Goal: Task Accomplishment & Management: Complete application form

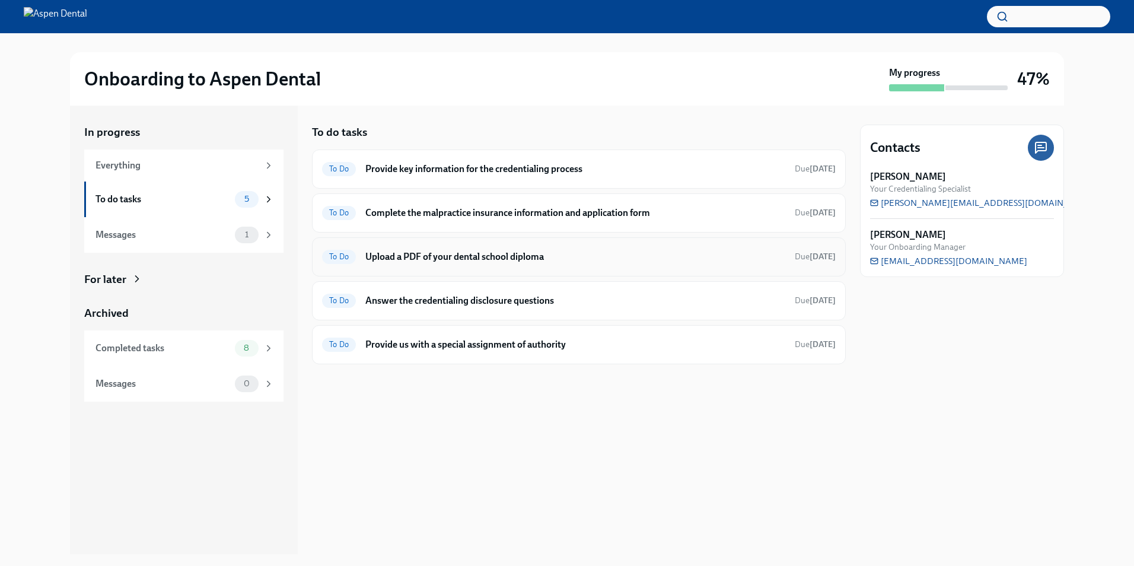
click at [457, 263] on div "To Do Upload a PDF of your dental school diploma Due in 3 days" at bounding box center [579, 256] width 514 height 19
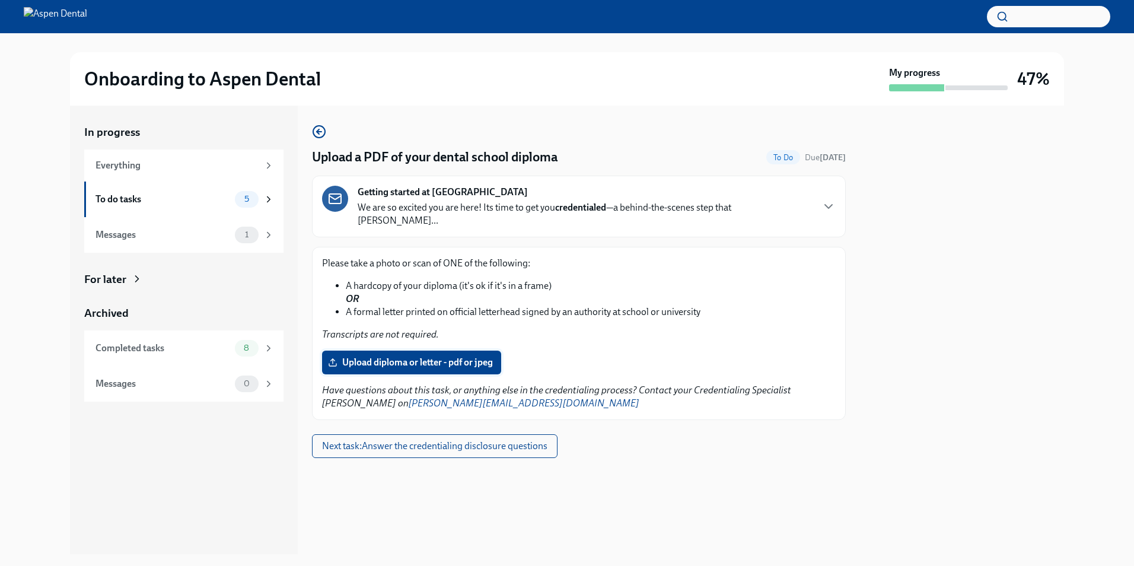
click at [407, 356] on span "Upload diploma or letter - pdf or jpeg" at bounding box center [411, 362] width 163 height 12
click at [0, 0] on input "Upload diploma or letter - pdf or jpeg" at bounding box center [0, 0] width 0 height 0
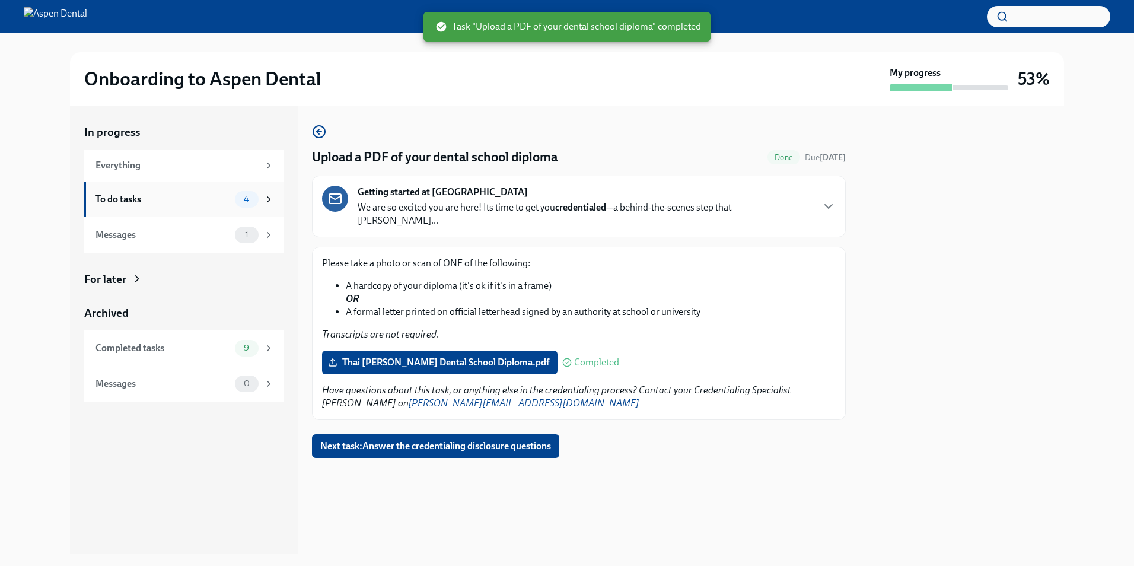
click at [146, 199] on div "To do tasks" at bounding box center [162, 199] width 135 height 13
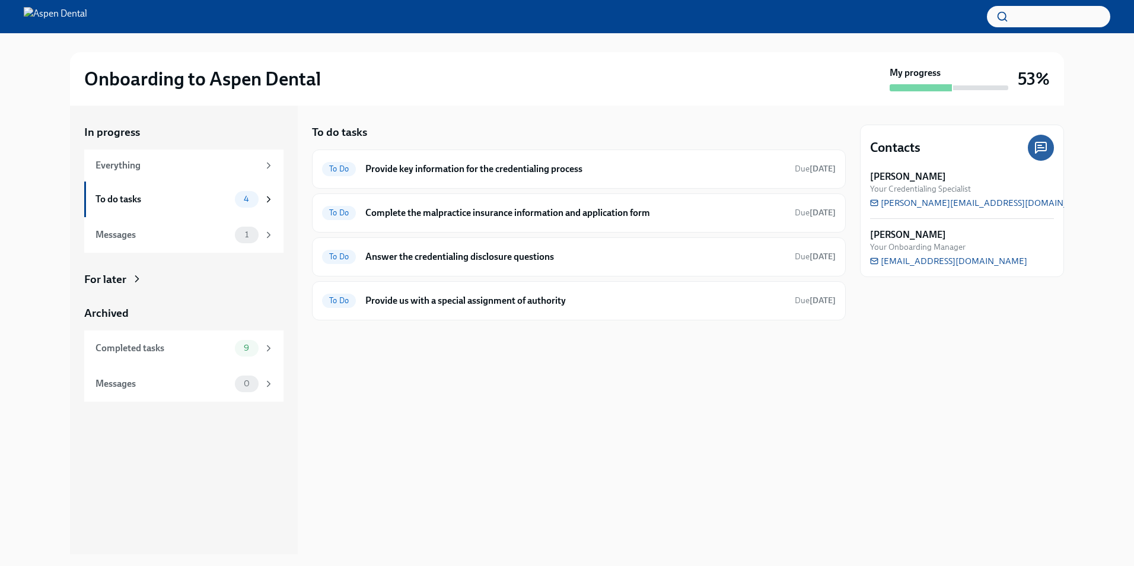
click at [613, 383] on div "To do tasks To Do Provide key information for the credentialing process Due in …" at bounding box center [579, 330] width 534 height 448
click at [502, 219] on div "To Do Complete the malpractice insurance information and application form Due i…" at bounding box center [579, 212] width 514 height 19
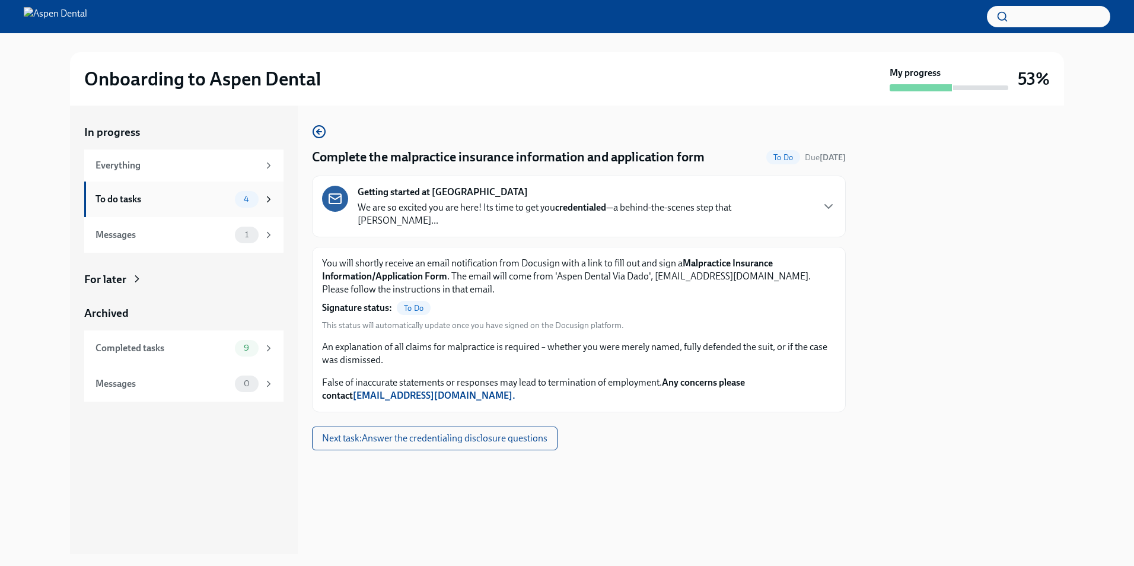
click at [174, 199] on div "To do tasks" at bounding box center [162, 199] width 135 height 13
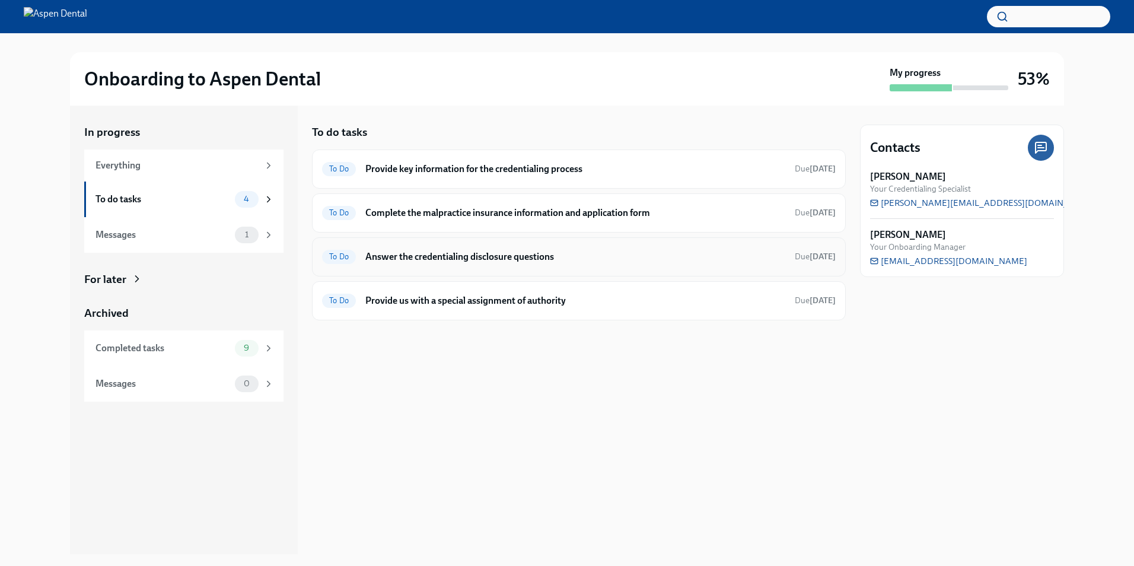
click at [480, 264] on div "To Do Answer the credentialing disclosure questions Due in 3 days" at bounding box center [579, 256] width 514 height 19
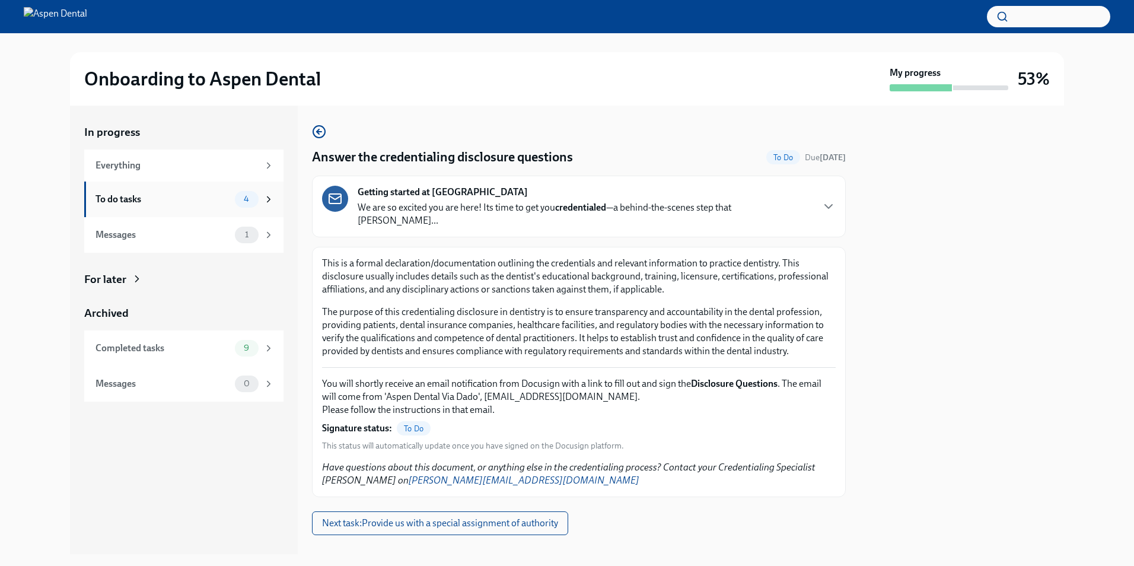
click at [144, 204] on div "To do tasks" at bounding box center [162, 199] width 135 height 13
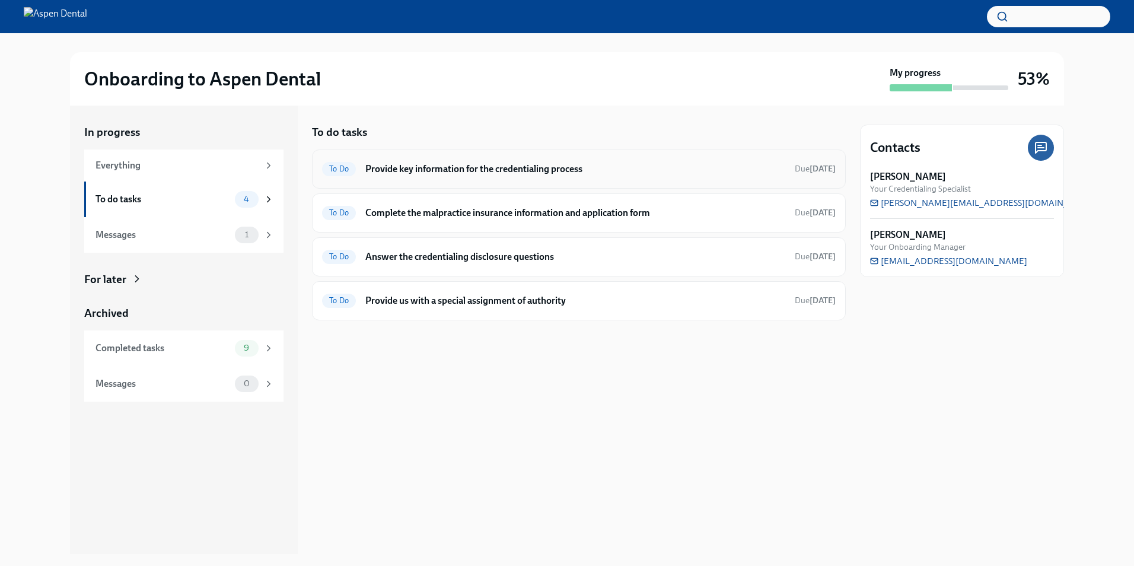
click at [490, 171] on h6 "Provide key information for the credentialing process" at bounding box center [575, 169] width 420 height 13
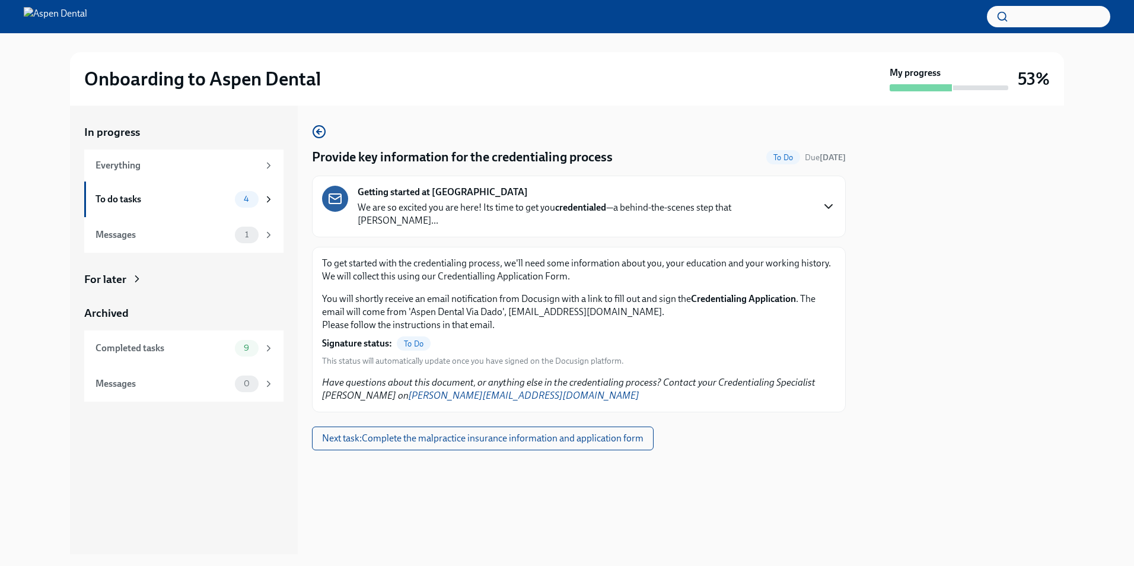
click at [827, 205] on icon "button" at bounding box center [828, 207] width 7 height 4
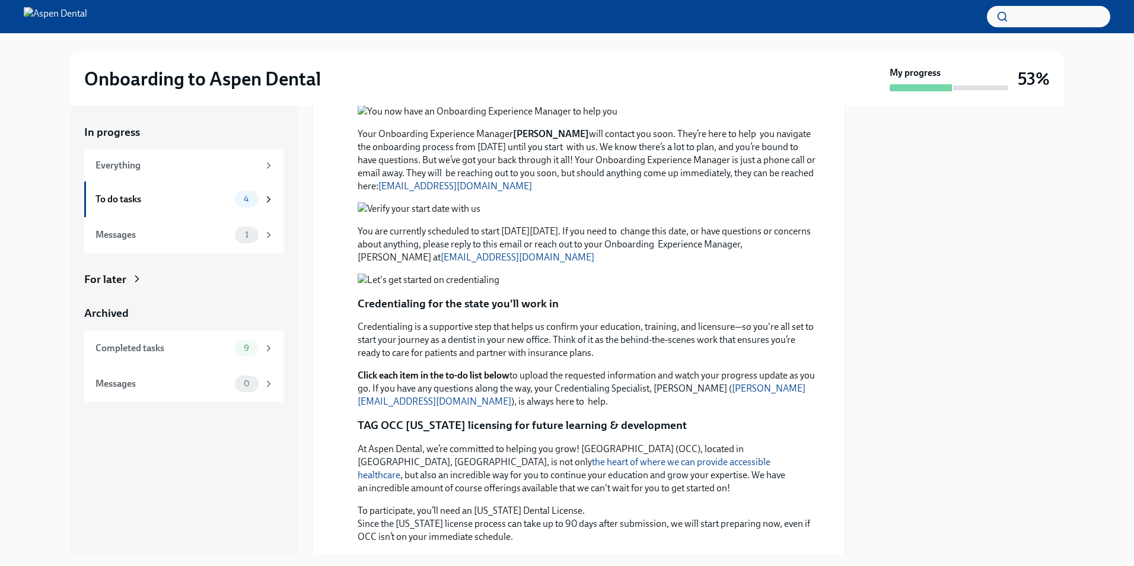
scroll to position [206, 0]
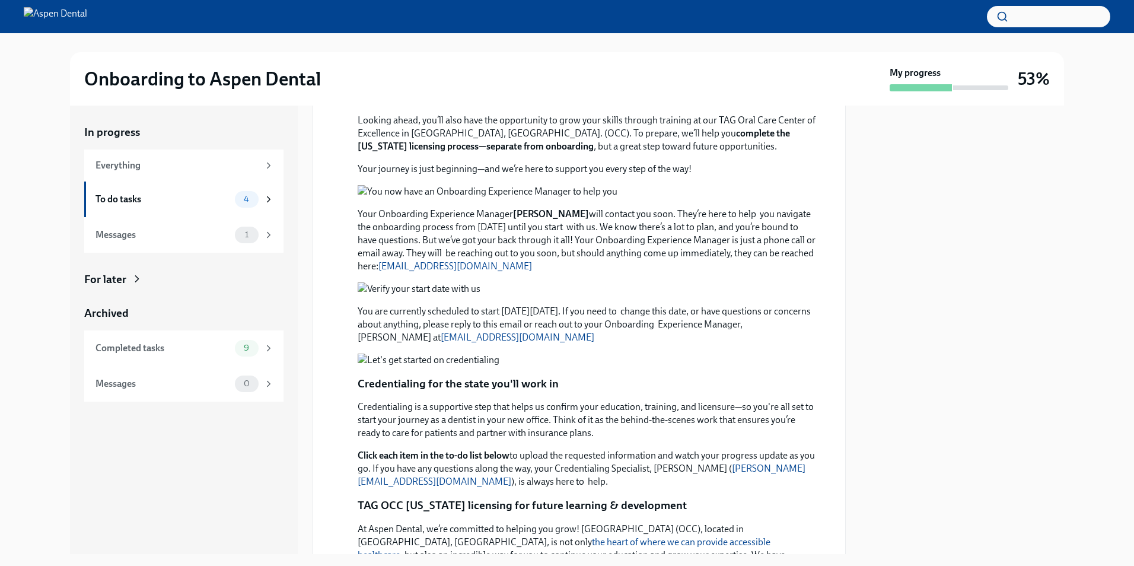
click at [576, 198] on button "Zoom image" at bounding box center [587, 191] width 459 height 13
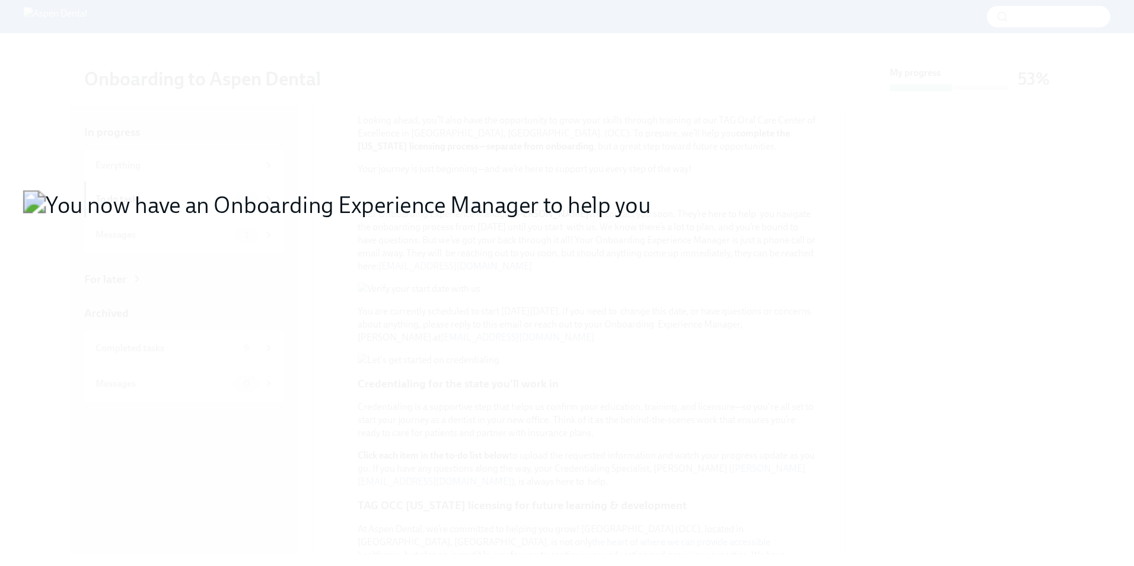
click at [890, 377] on button "Unzoom image" at bounding box center [567, 283] width 1134 height 566
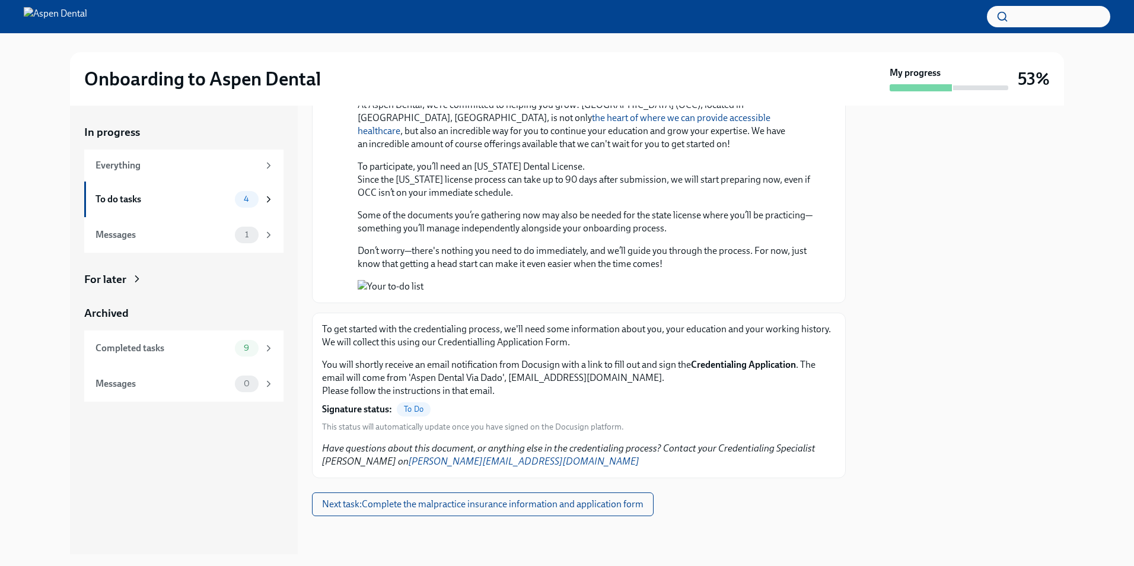
scroll to position [1096, 0]
click at [520, 499] on span "Next task : Complete the malpractice insurance information and application form" at bounding box center [482, 504] width 321 height 12
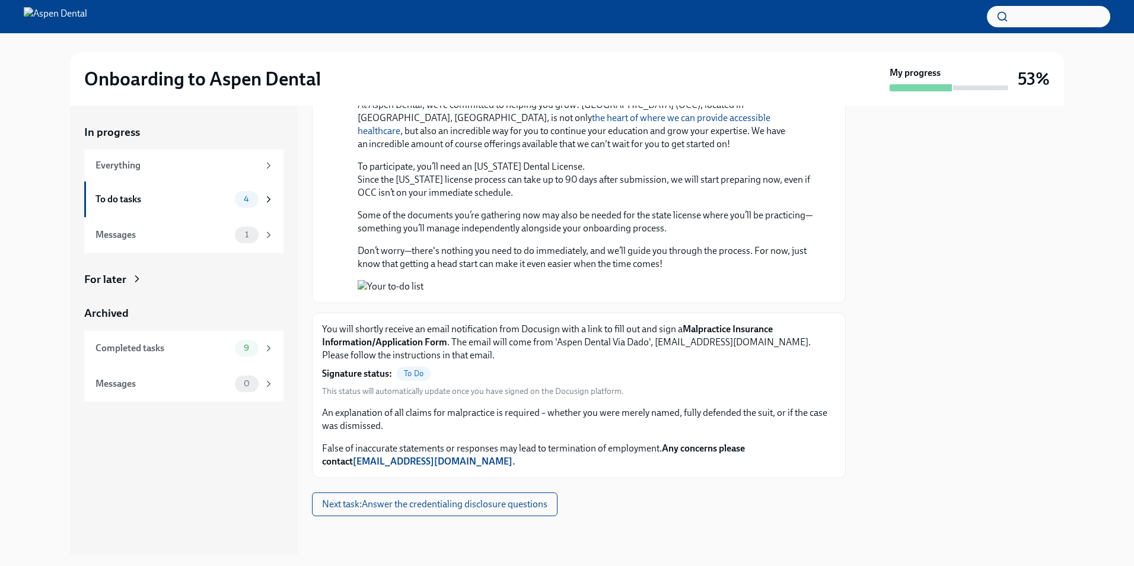
scroll to position [1096, 0]
click at [412, 376] on span "To Do" at bounding box center [414, 373] width 34 height 9
click at [464, 282] on button "Zoom image" at bounding box center [587, 286] width 459 height 13
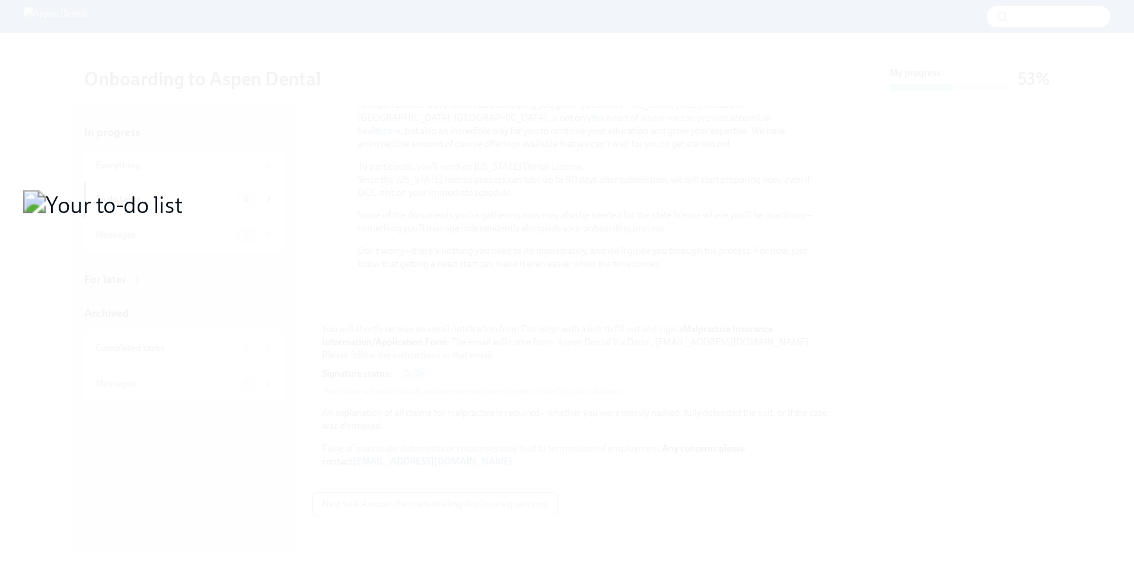
click at [677, 418] on button "Unzoom image" at bounding box center [567, 283] width 1134 height 566
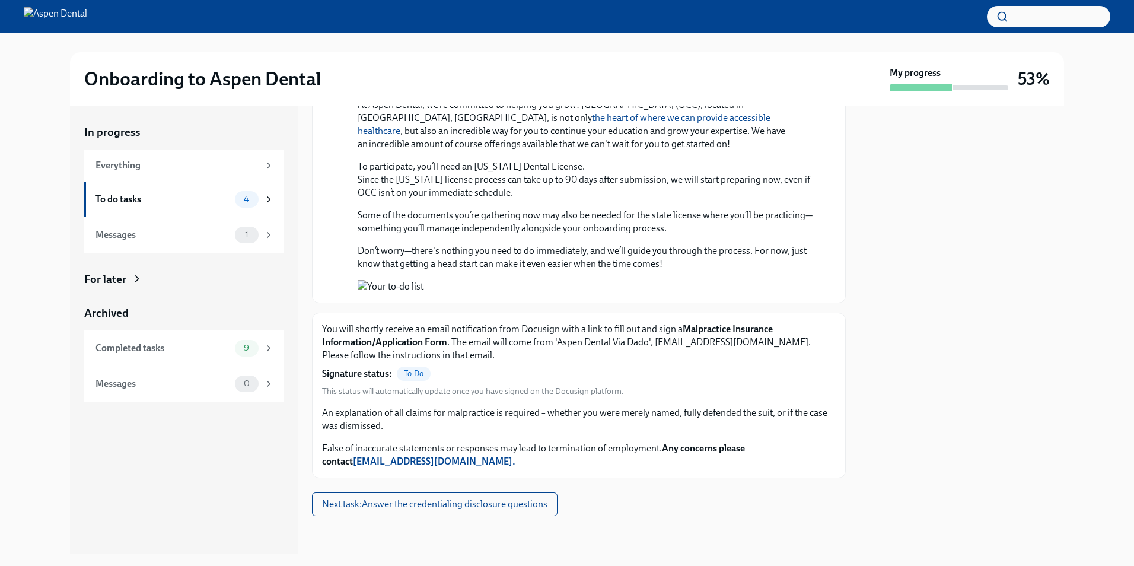
click at [598, 386] on span "This status will automatically update once you have signed on the Docusign plat…" at bounding box center [473, 391] width 302 height 11
click at [418, 372] on span "To Do" at bounding box center [414, 373] width 34 height 9
drag, startPoint x: 418, startPoint y: 372, endPoint x: 375, endPoint y: 379, distance: 43.2
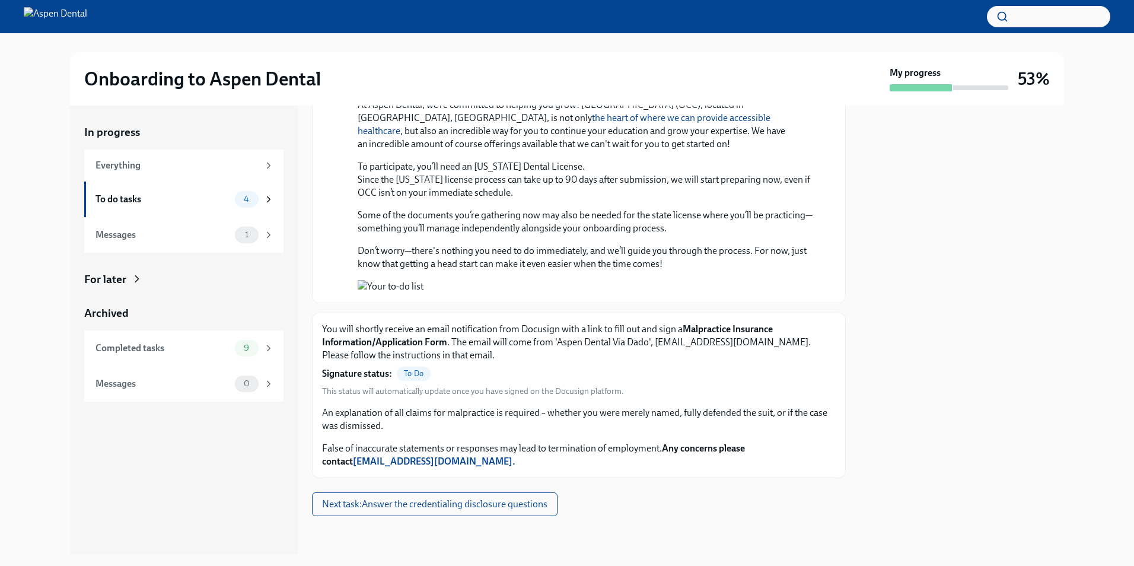
click at [375, 379] on strong "Signature status:" at bounding box center [357, 373] width 70 height 13
click at [376, 514] on button "Next task : Answer the credentialing disclosure questions" at bounding box center [435, 504] width 246 height 24
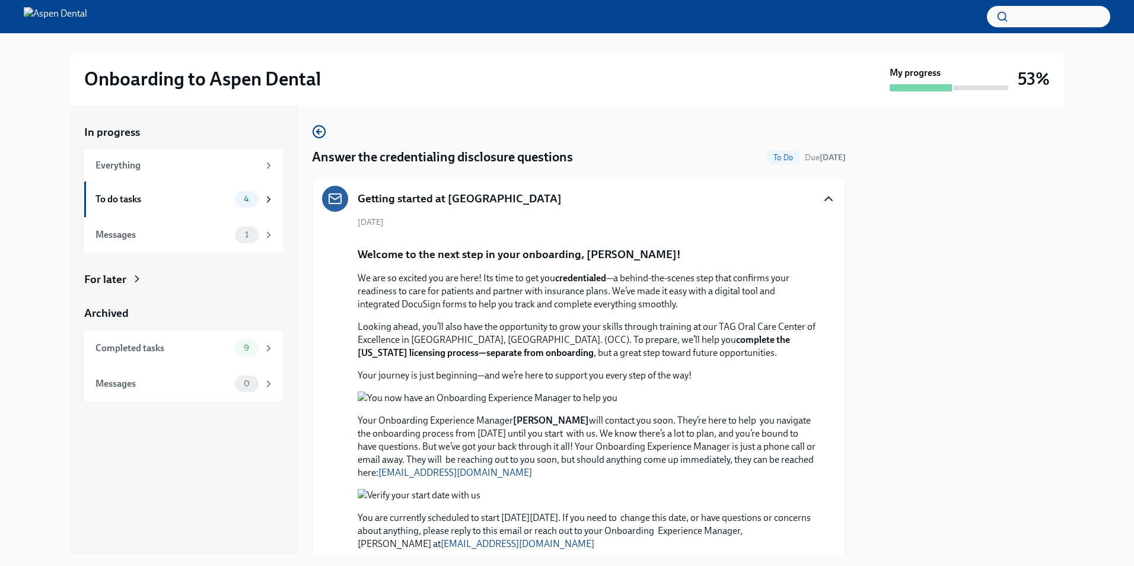
click at [821, 195] on icon "button" at bounding box center [828, 199] width 14 height 14
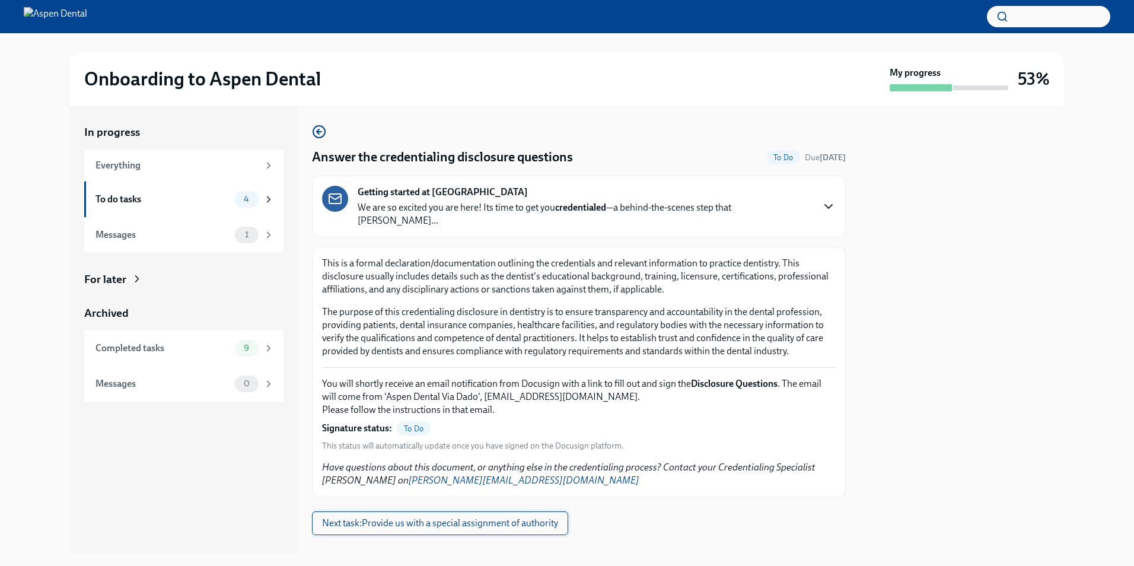
click at [521, 517] on span "Next task : Provide us with a special assignment of authority" at bounding box center [440, 523] width 236 height 12
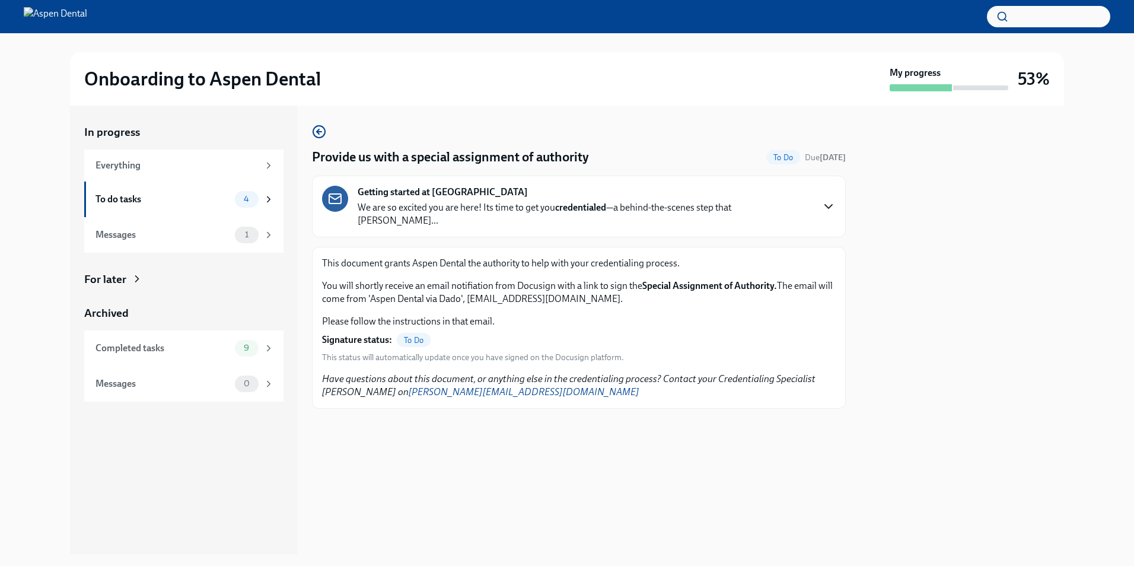
click at [810, 197] on div "Getting started at Aspen Dental We are so excited you are here! Its time to get…" at bounding box center [579, 207] width 514 height 42
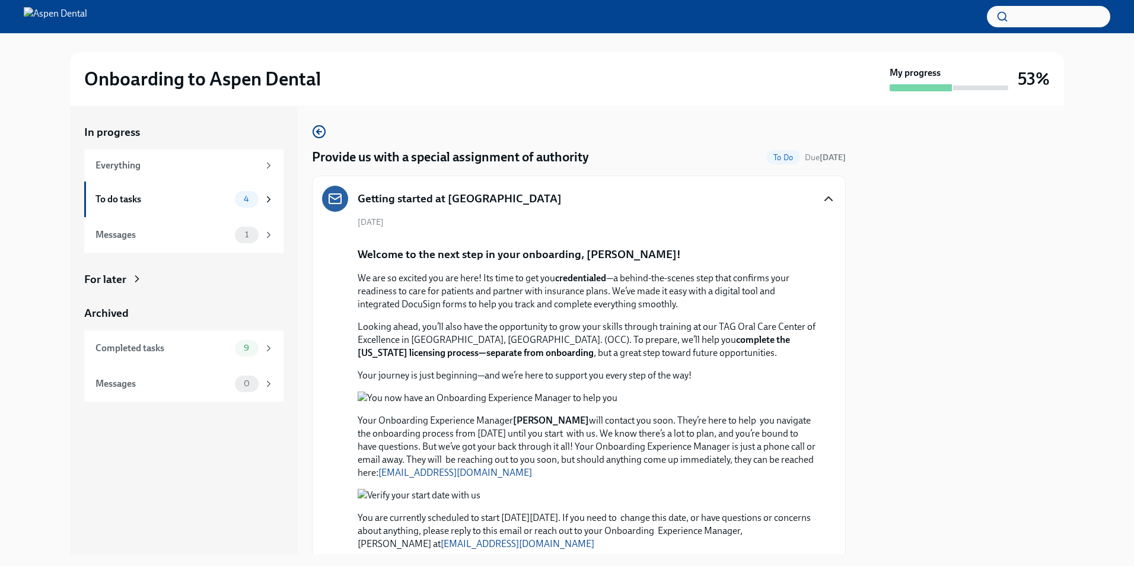
click at [811, 197] on div "Getting started at Aspen Dental" at bounding box center [579, 199] width 514 height 26
click at [825, 200] on icon "button" at bounding box center [828, 199] width 7 height 4
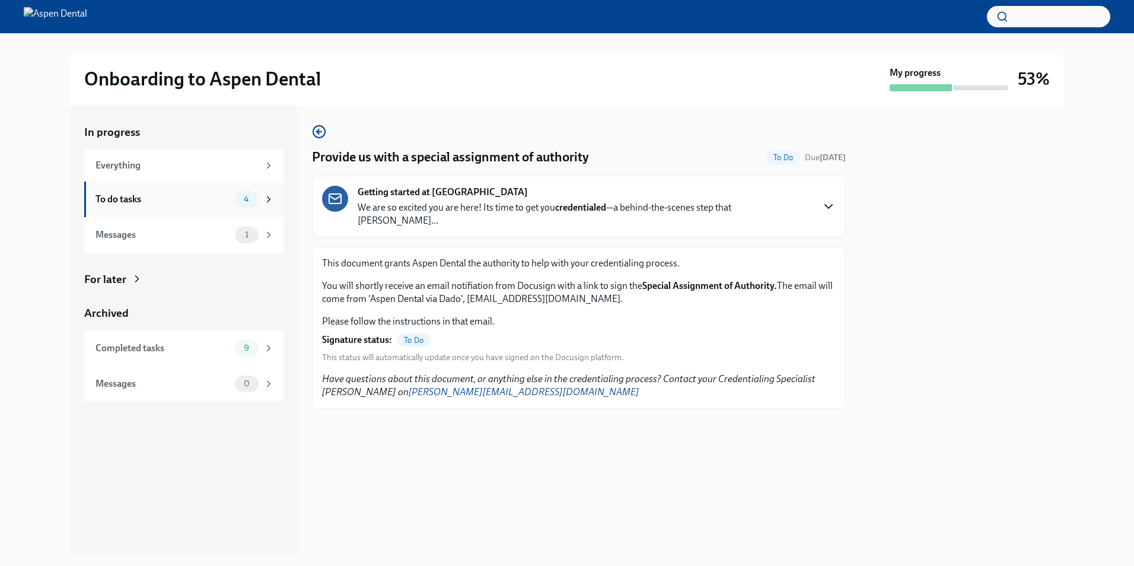
click at [215, 202] on div "To do tasks" at bounding box center [162, 199] width 135 height 13
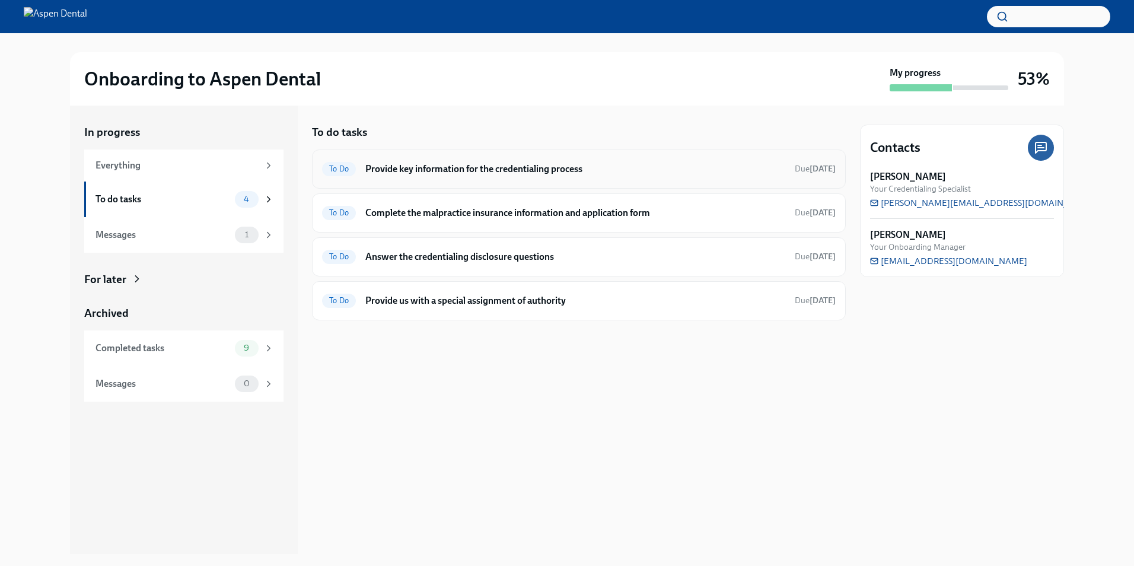
click at [545, 163] on h6 "Provide key information for the credentialing process" at bounding box center [575, 169] width 420 height 13
